Goal: Find specific page/section: Find specific page/section

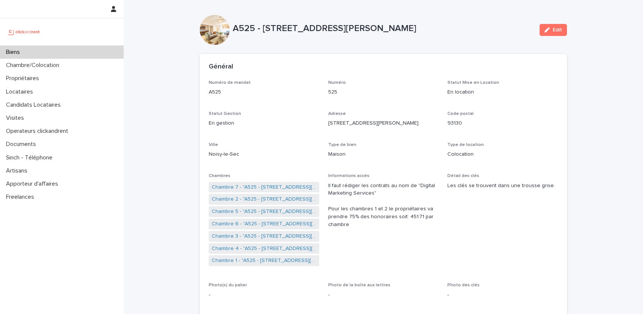
click at [41, 52] on div "Biens" at bounding box center [62, 52] width 124 height 13
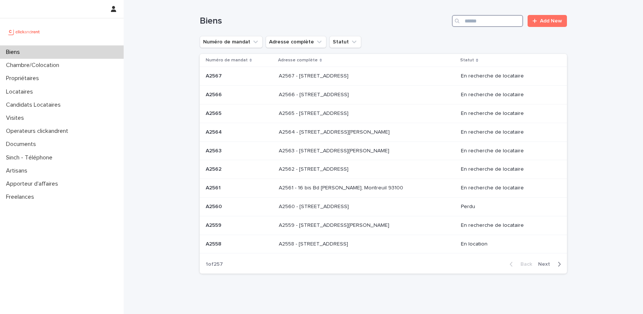
click at [472, 23] on input "Search" at bounding box center [487, 21] width 71 height 12
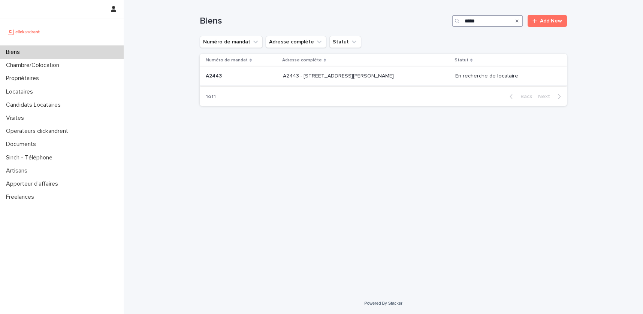
type input "*****"
click at [391, 79] on div "A2443 - [STREET_ADDRESS][PERSON_NAME]-Grand 93160 A2443 - [STREET_ADDRESS][PERS…" at bounding box center [366, 76] width 166 height 12
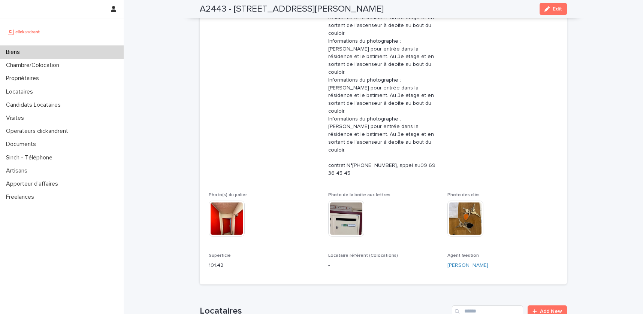
scroll to position [147, 0]
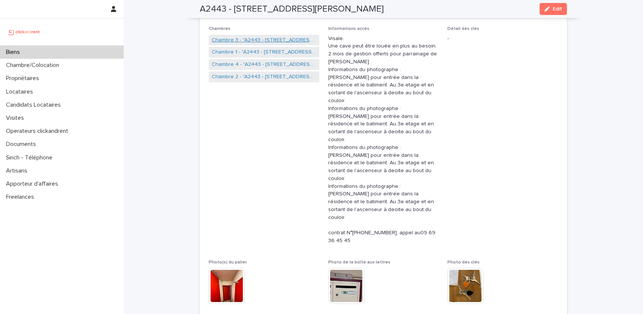
click at [264, 41] on link "Chambre 3 - "A2443 - [STREET_ADDRESS][PERSON_NAME]"" at bounding box center [264, 40] width 104 height 8
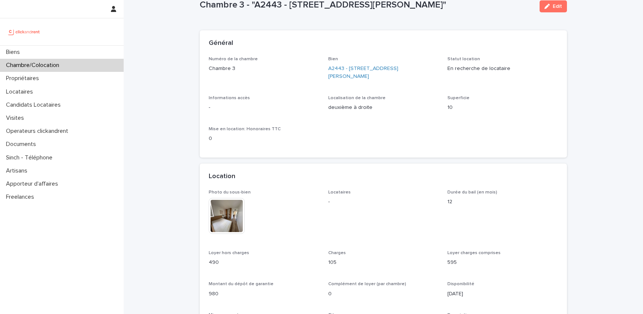
scroll to position [24, 0]
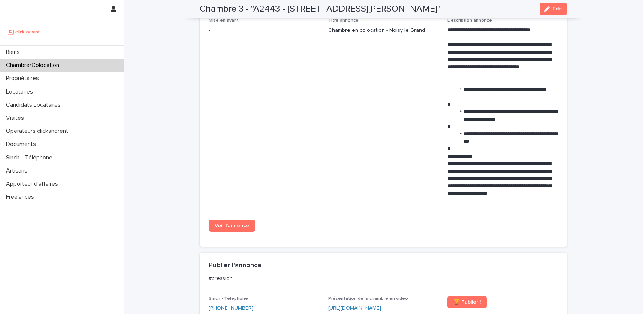
scroll to position [319, 0]
click at [373, 310] on link "[URL][DOMAIN_NAME]" at bounding box center [354, 307] width 53 height 5
